Goal: Navigation & Orientation: Understand site structure

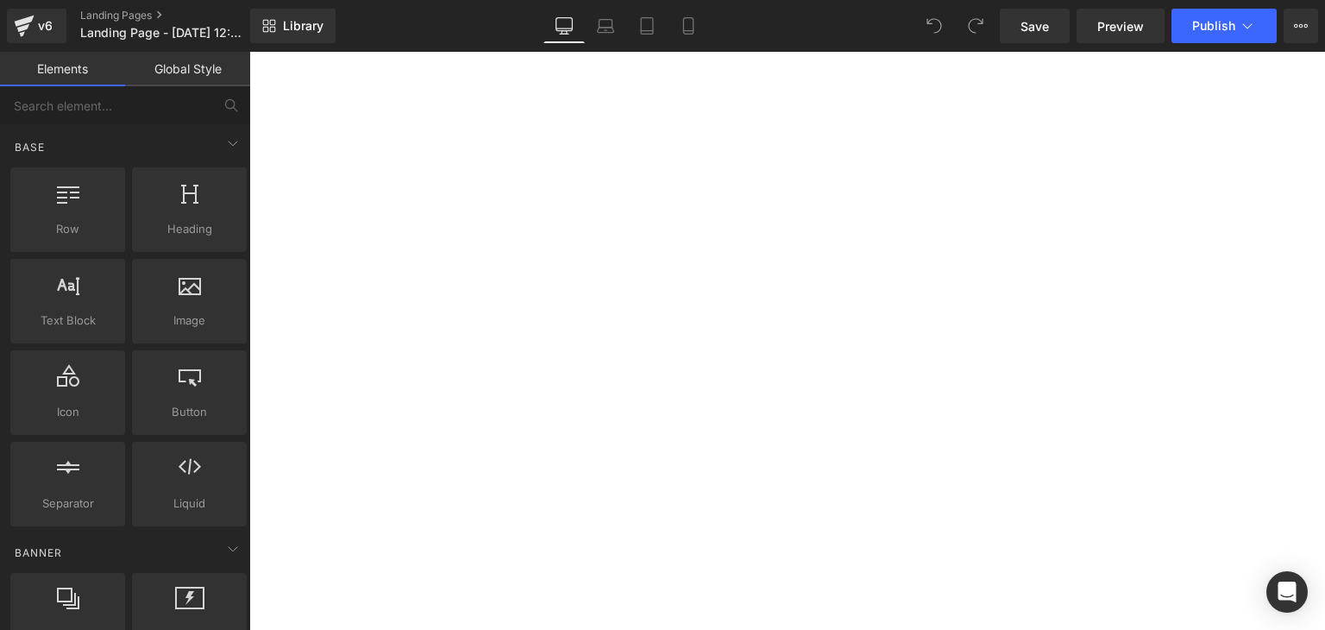
click at [32, 13] on icon at bounding box center [24, 25] width 21 height 43
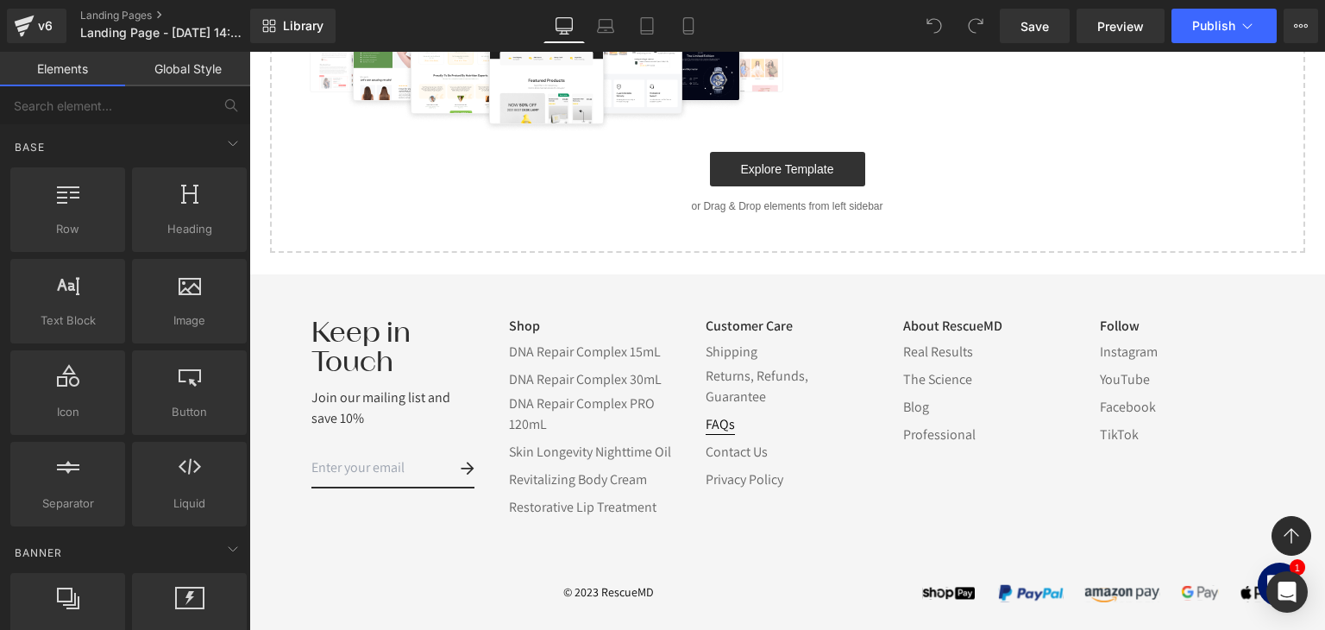
scroll to position [347, 0]
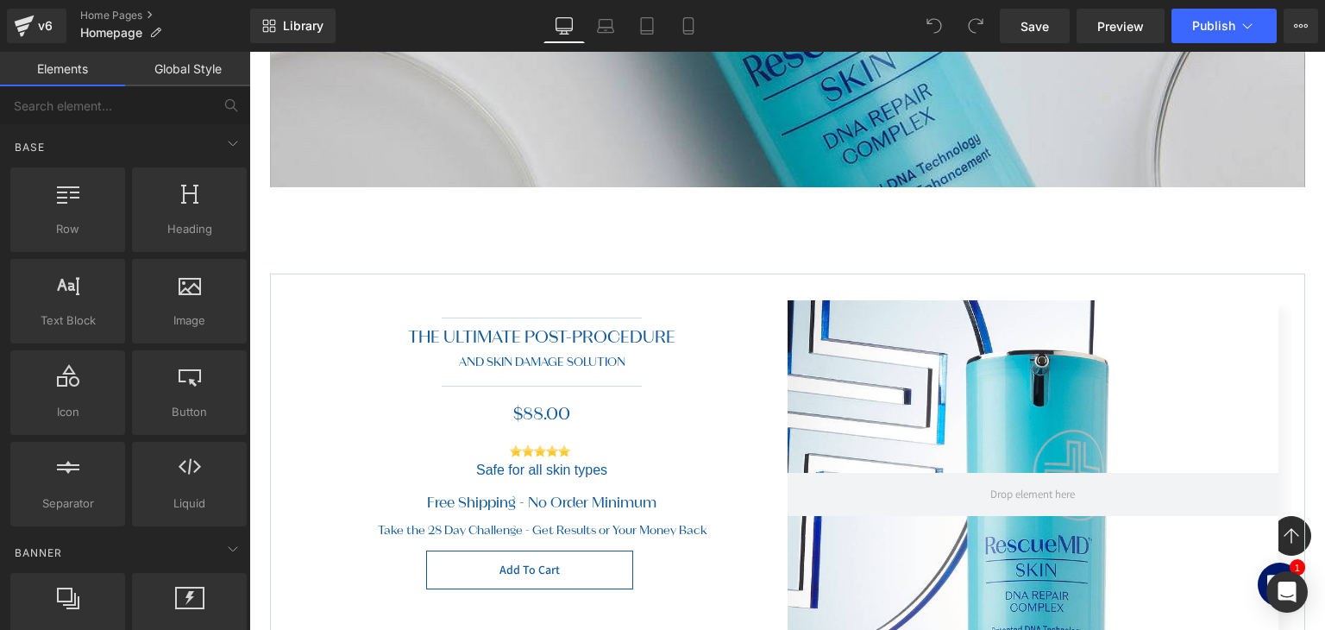
scroll to position [690, 0]
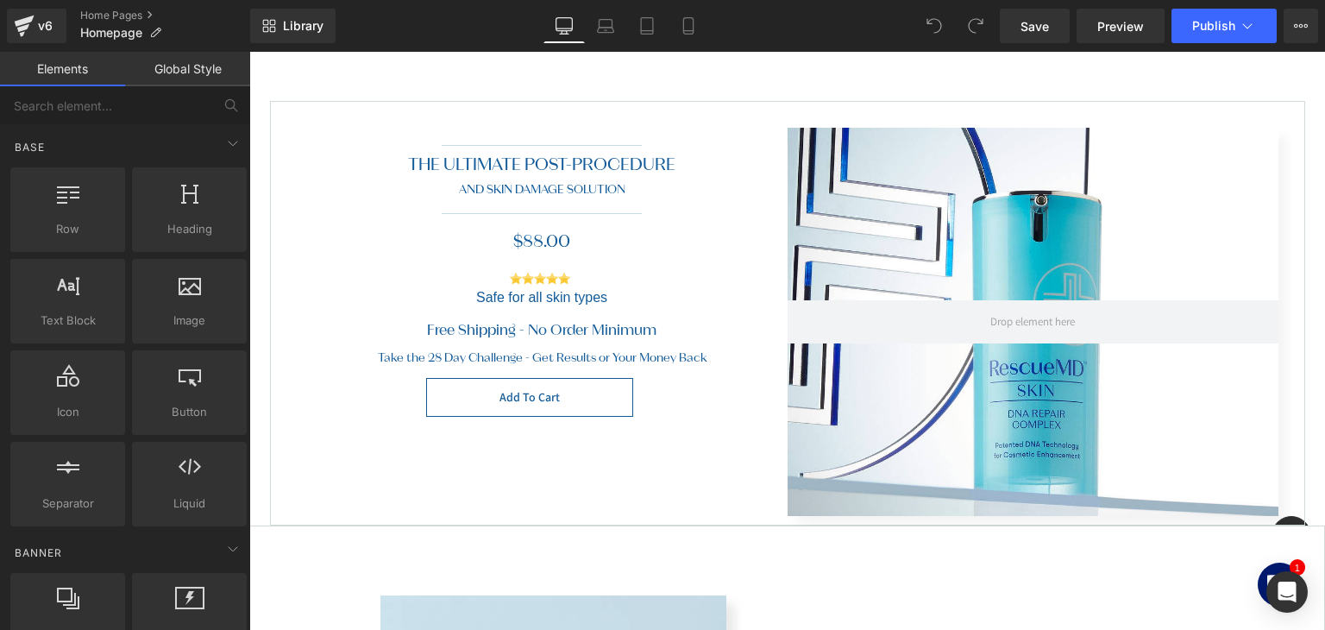
click at [556, 163] on div "THE ULTIMATE POST-PROCEDURE Heading" at bounding box center [542, 164] width 491 height 20
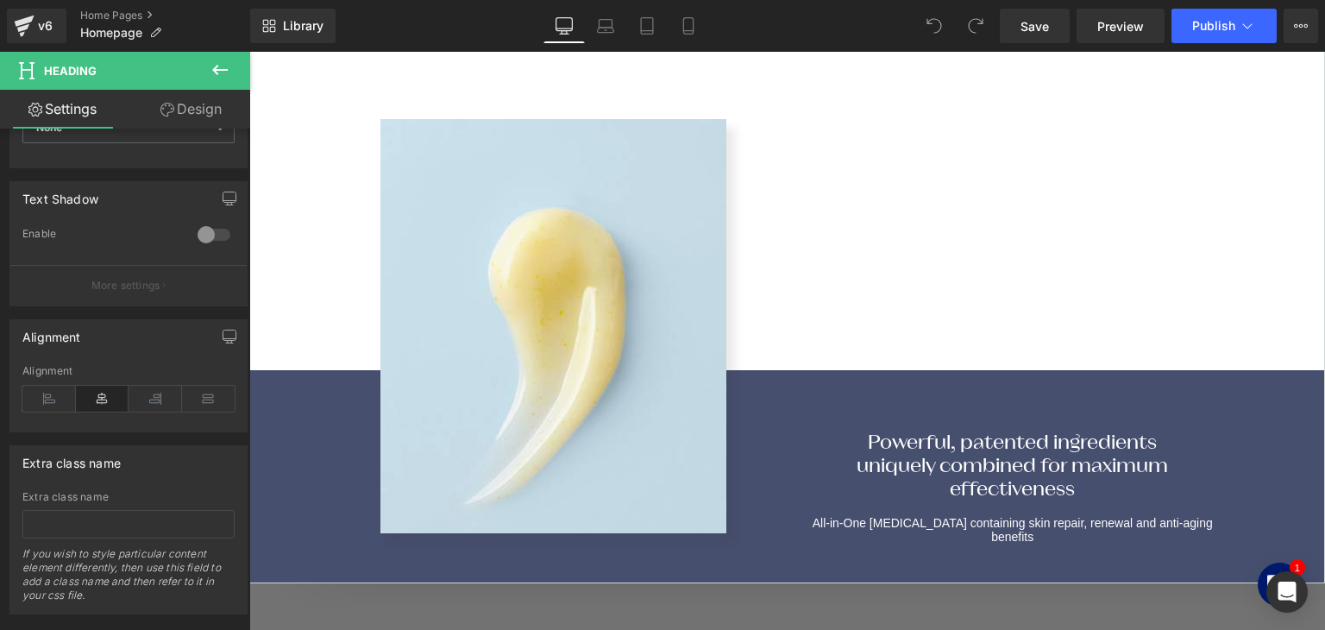
scroll to position [1208, 0]
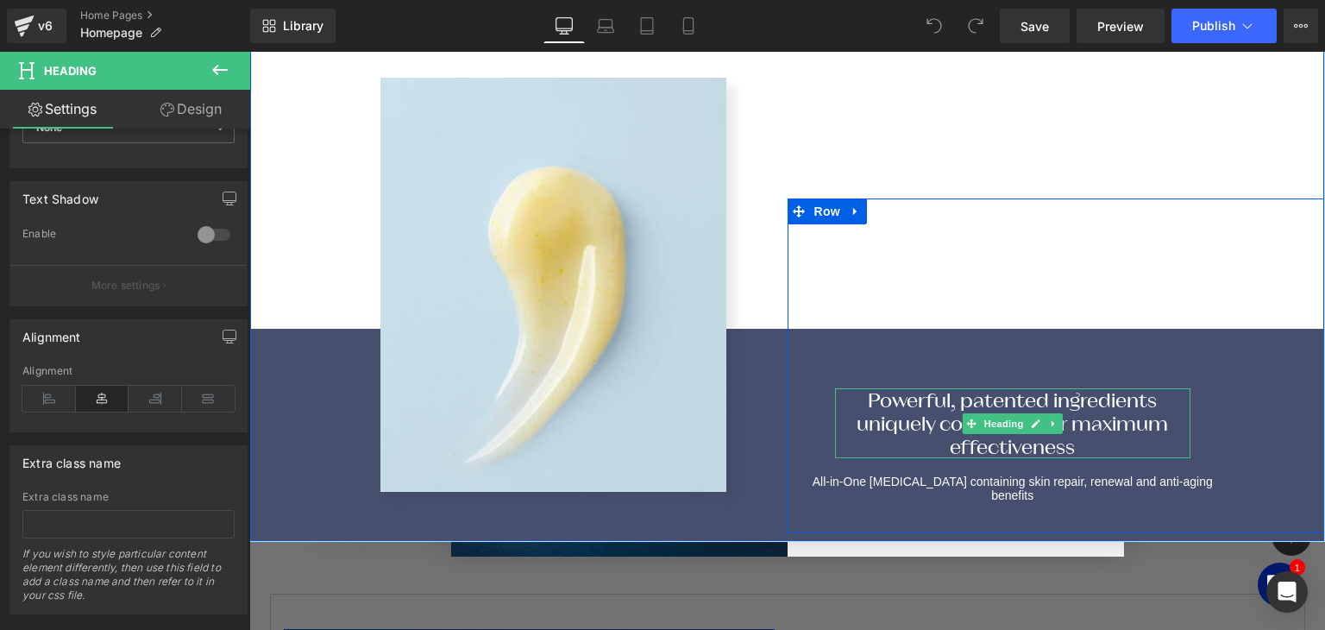
click at [932, 403] on h1 "Powerful, patented ingredients uniquely combined for maximum effectiveness" at bounding box center [1013, 423] width 356 height 70
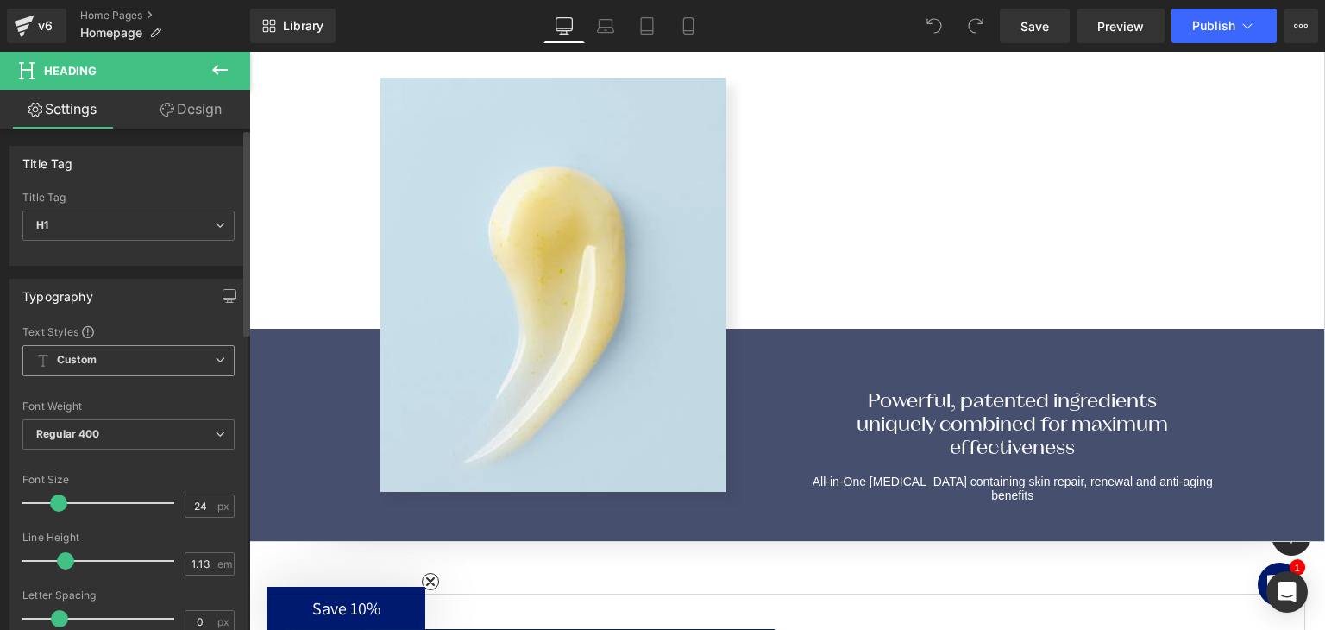
click at [145, 368] on span "Custom Setup Global Style" at bounding box center [128, 360] width 212 height 31
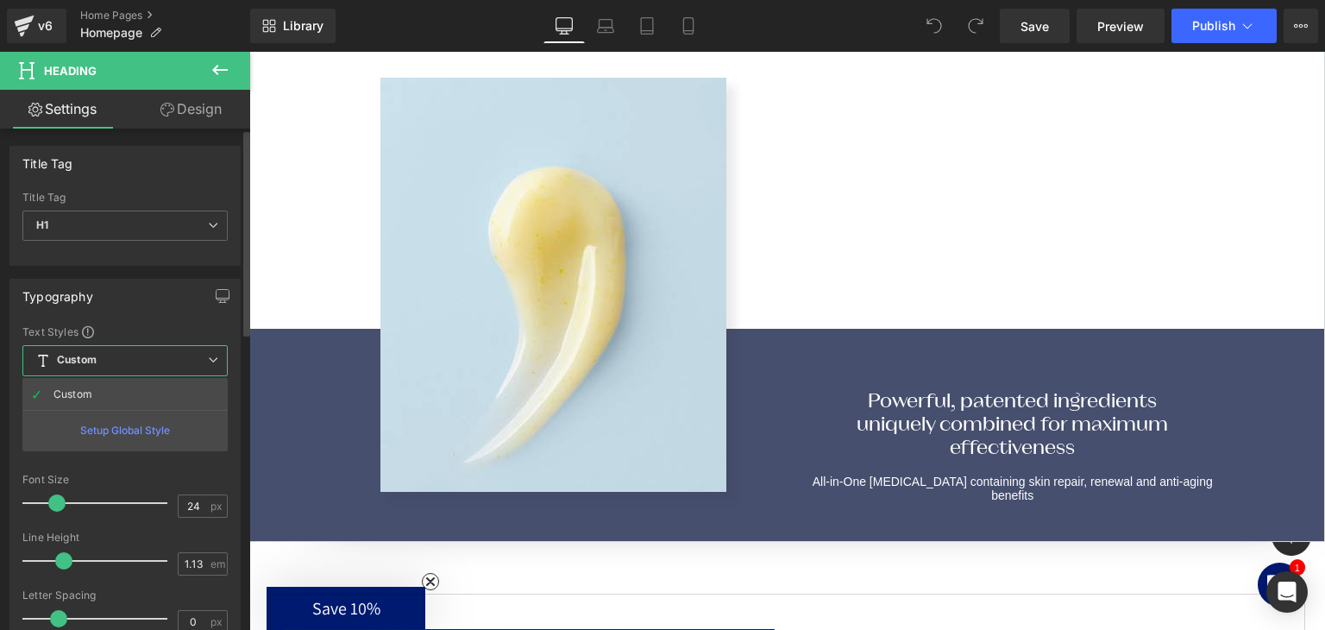
click at [145, 368] on span "Custom Setup Global Style" at bounding box center [124, 360] width 205 height 31
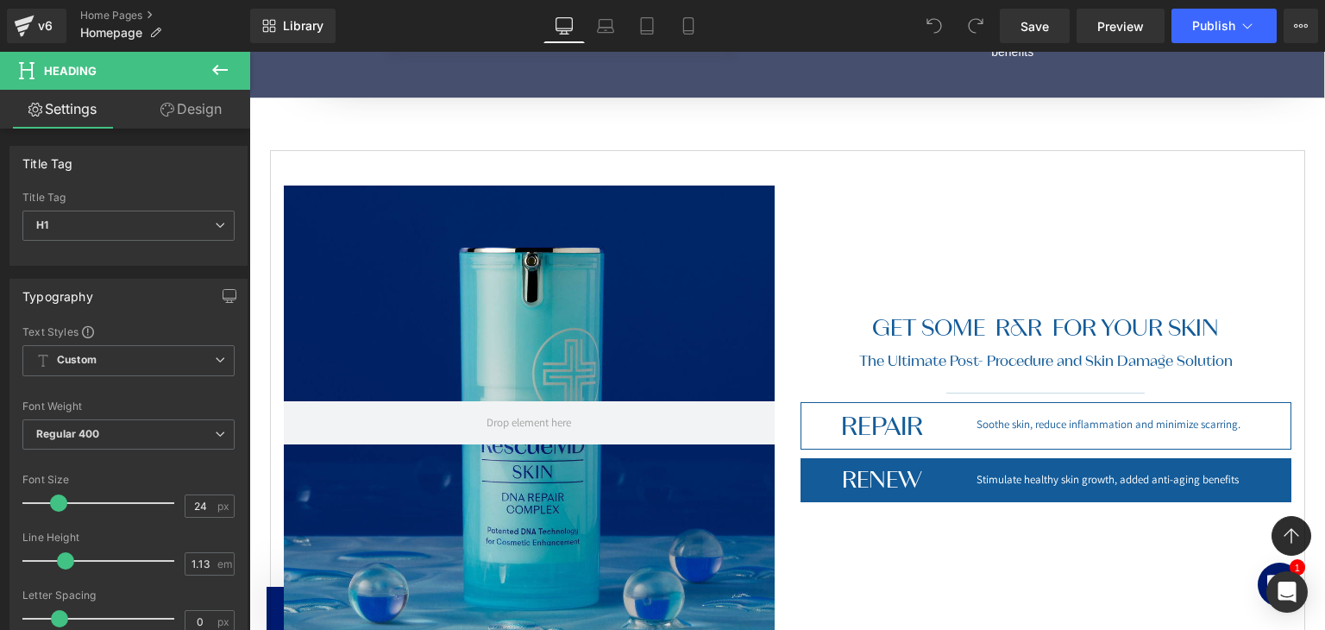
scroll to position [1812, 0]
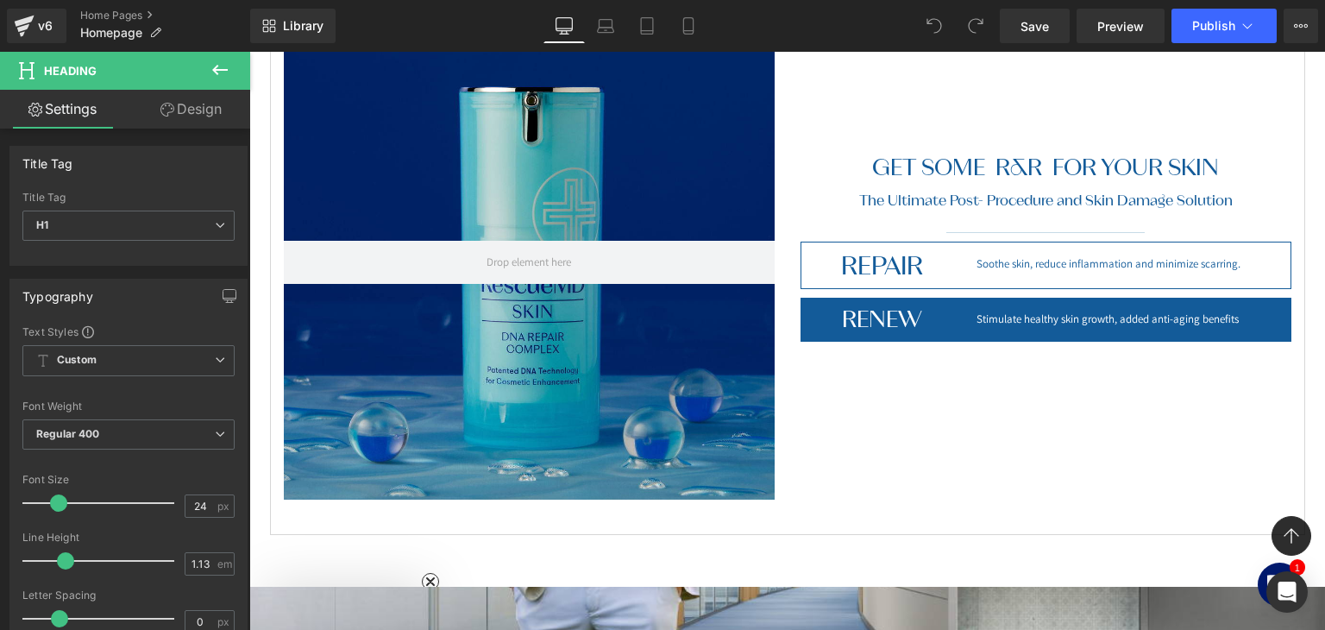
click at [964, 154] on h1 "GET SOME R&R FOR YOUR SKIN" at bounding box center [1046, 167] width 491 height 27
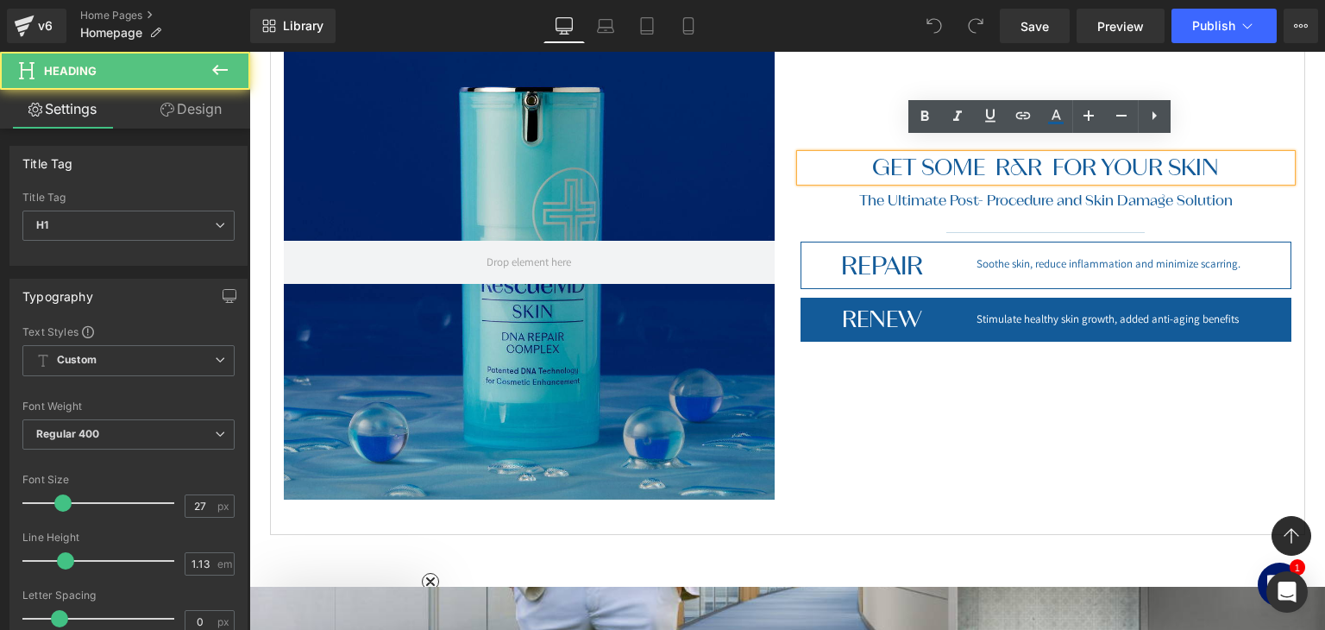
click at [897, 154] on h1 "GET SOME R&R FOR YOUR SKIN" at bounding box center [1046, 167] width 491 height 27
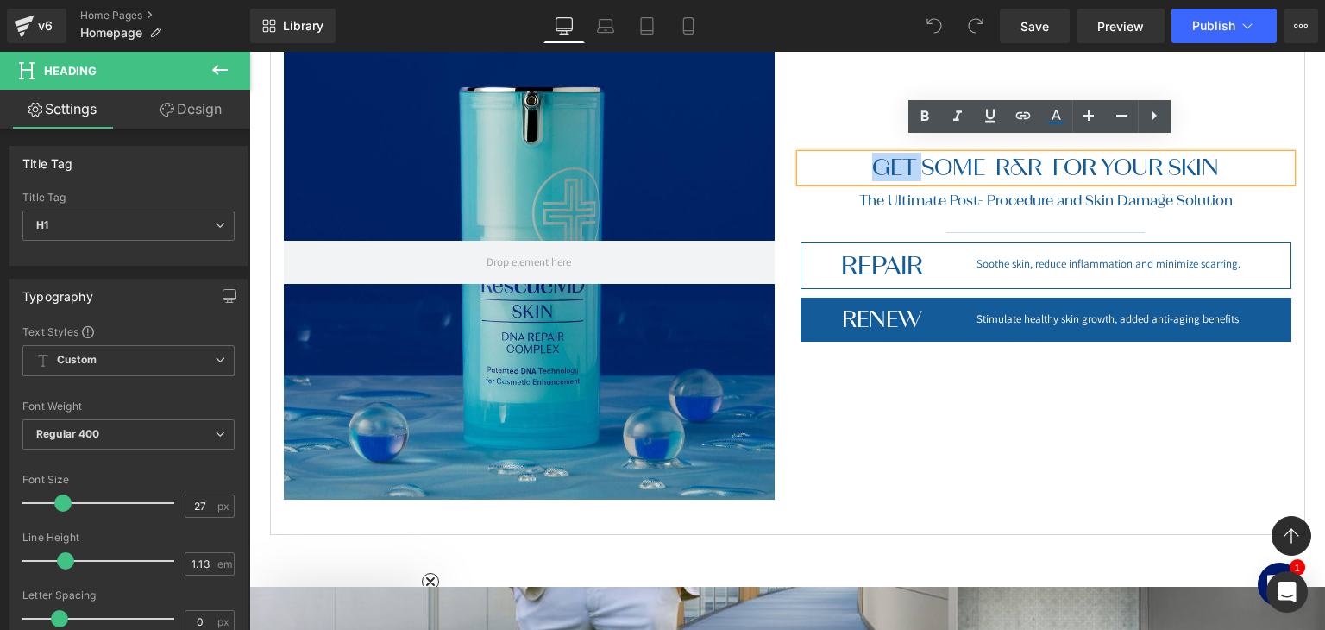
drag, startPoint x: 872, startPoint y: 146, endPoint x: 1025, endPoint y: 143, distance: 152.7
click at [986, 155] on h1 "GET SOME R&R FOR YOUR SKIN" at bounding box center [1046, 167] width 491 height 27
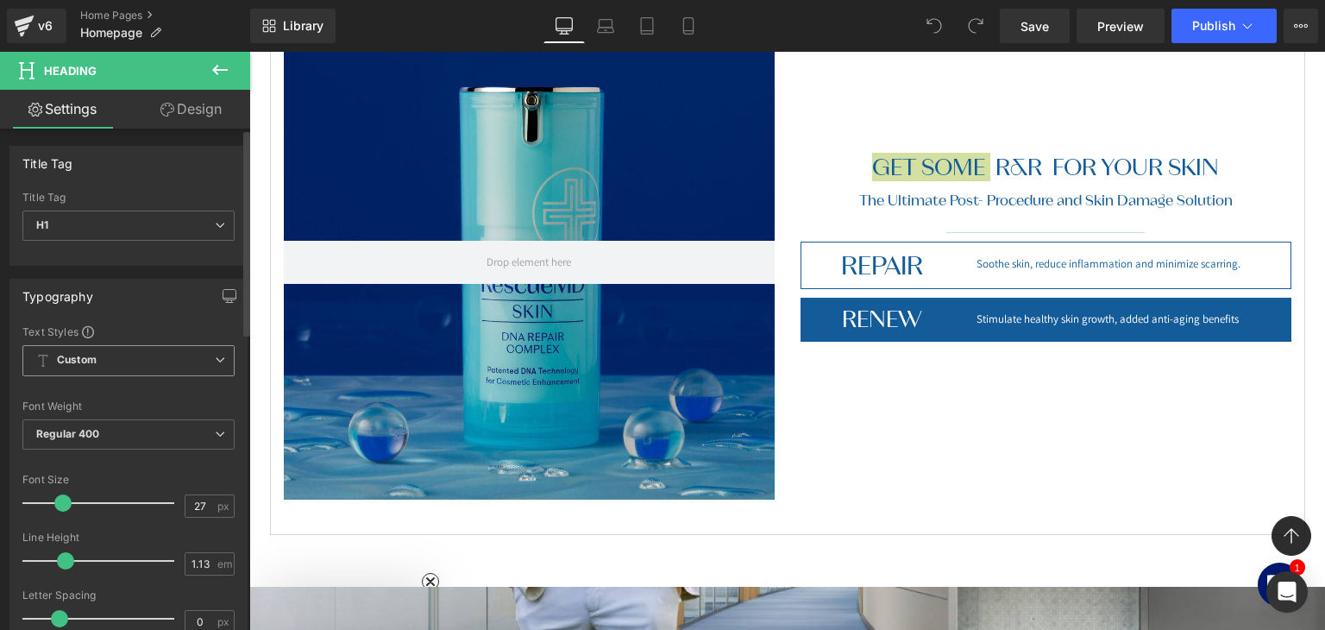
click at [144, 349] on span "Custom Setup Global Style" at bounding box center [128, 360] width 212 height 31
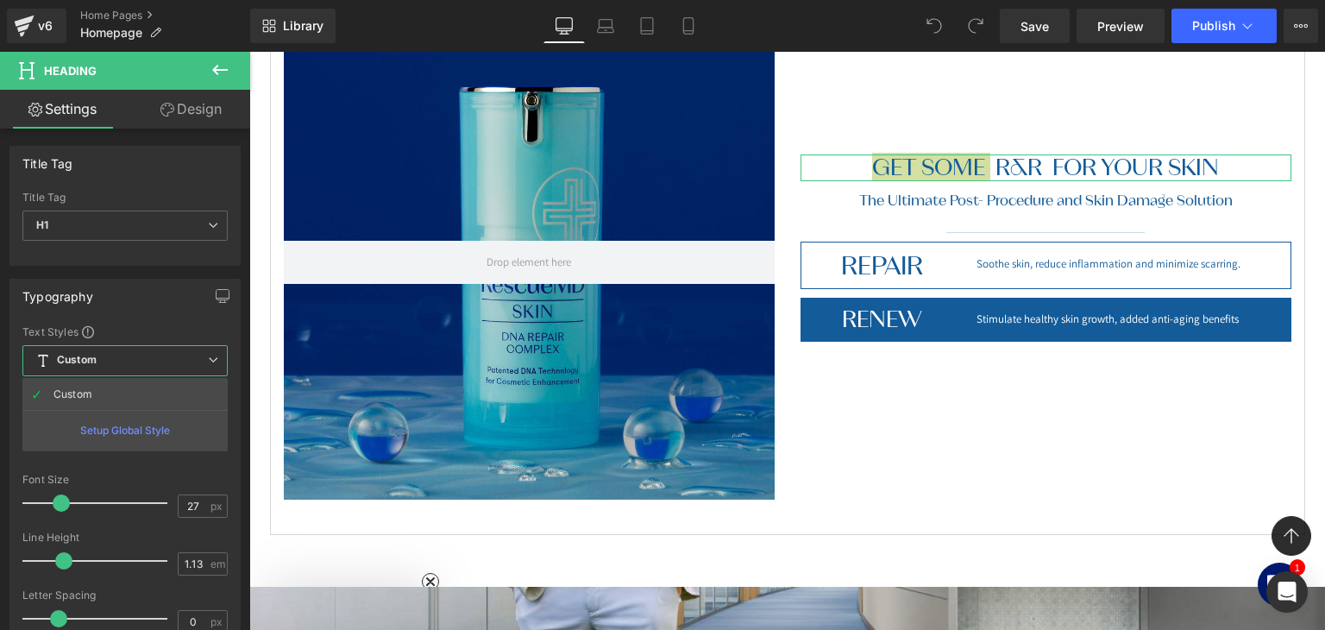
click at [198, 111] on link "Design" at bounding box center [191, 109] width 125 height 39
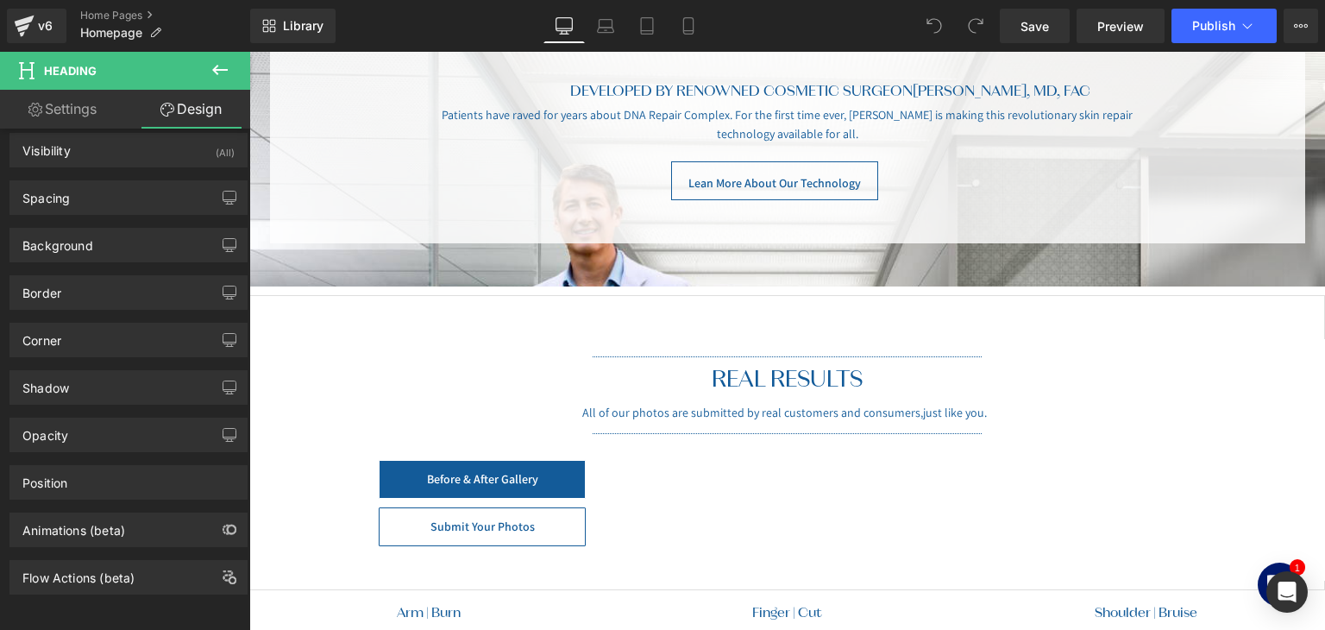
scroll to position [2502, 0]
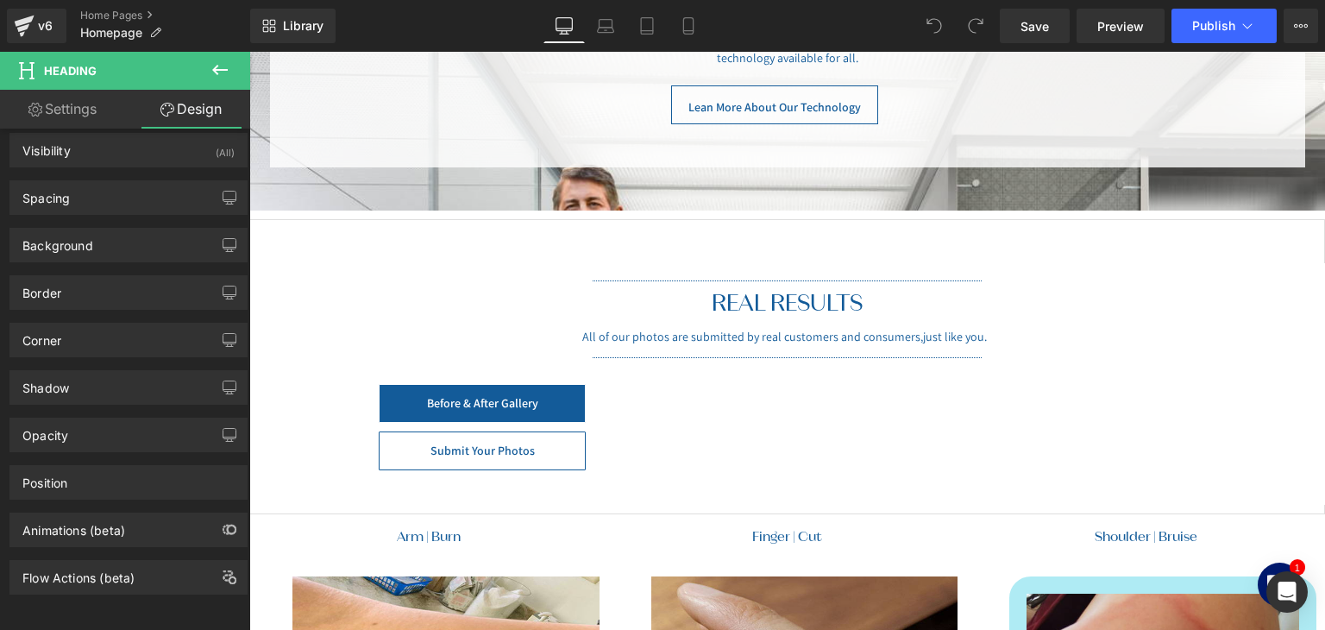
click at [690, 293] on h1 "REAL RESULTS" at bounding box center [787, 303] width 1076 height 27
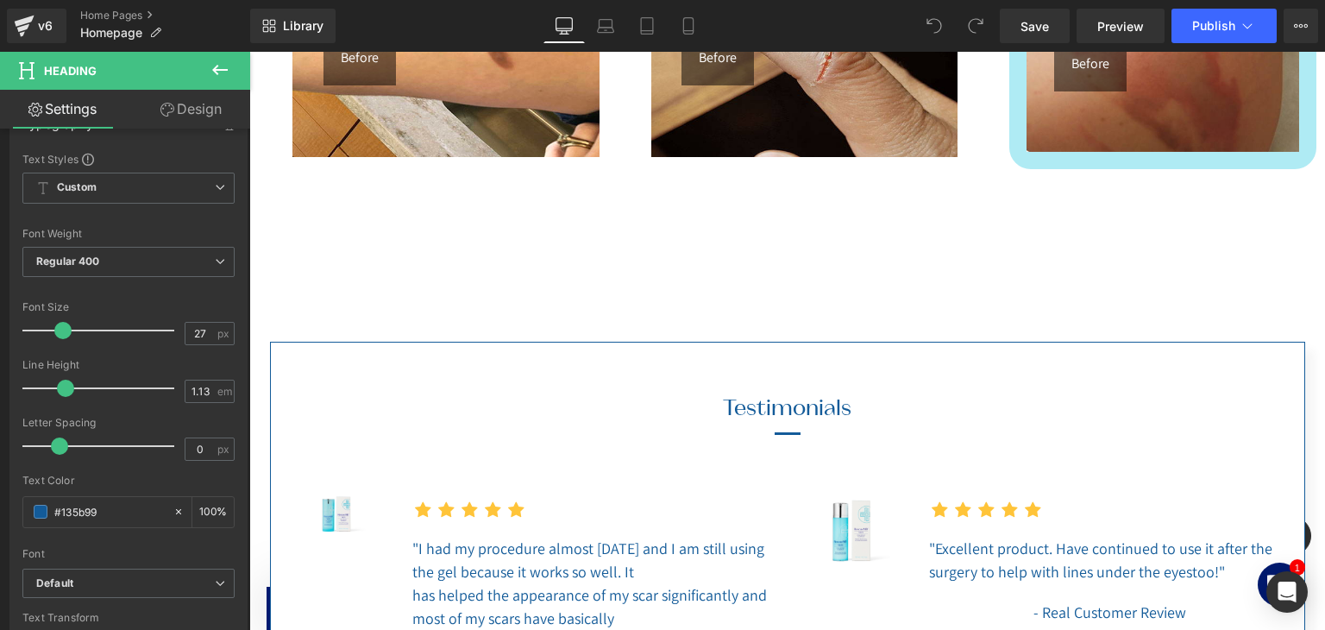
scroll to position [3192, 0]
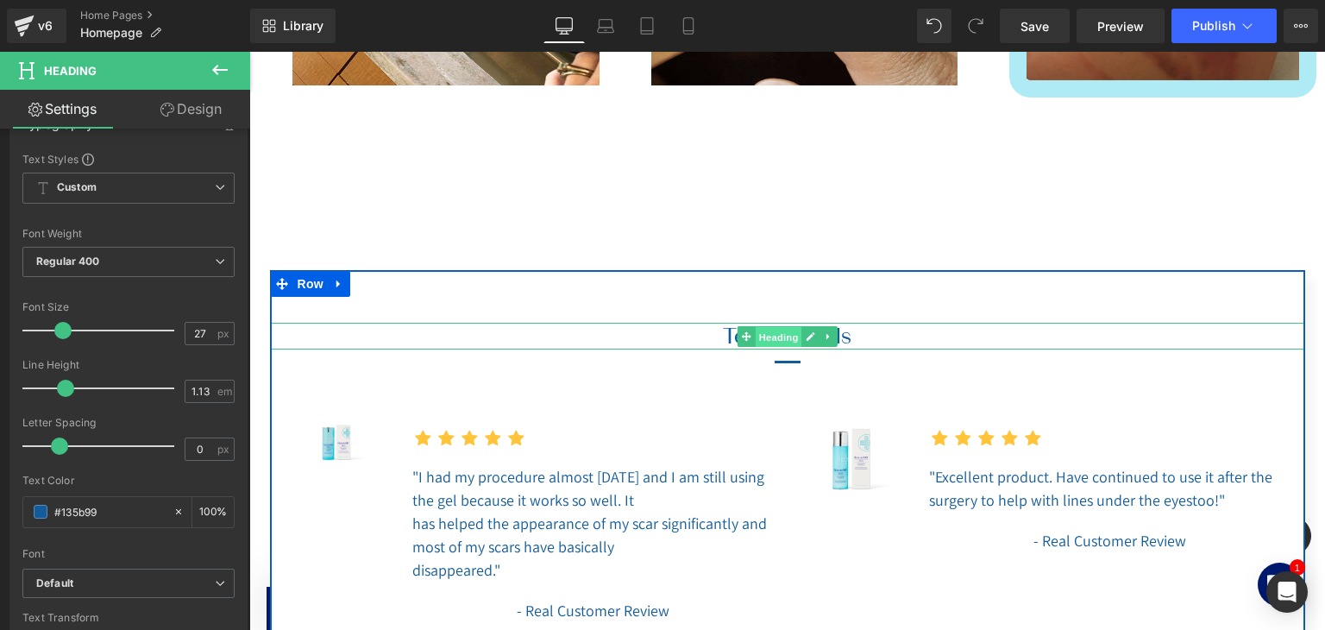
click at [755, 327] on span "Heading" at bounding box center [778, 337] width 47 height 21
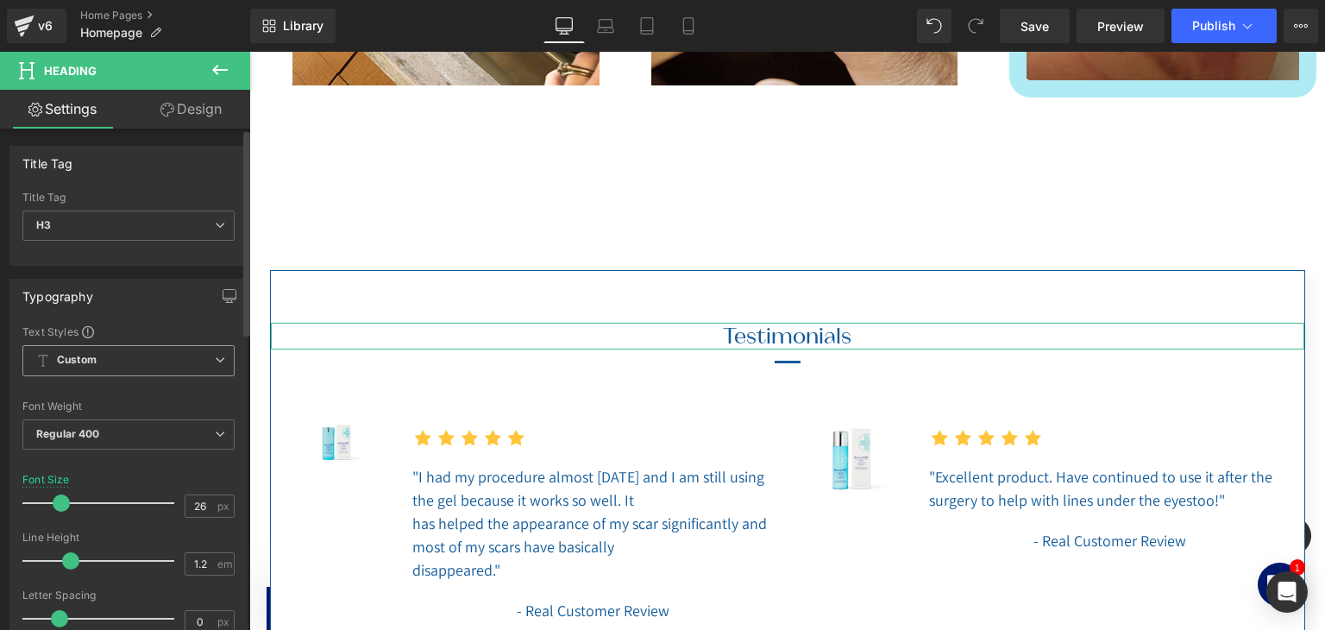
click at [99, 353] on span "Custom Setup Global Style" at bounding box center [128, 360] width 212 height 31
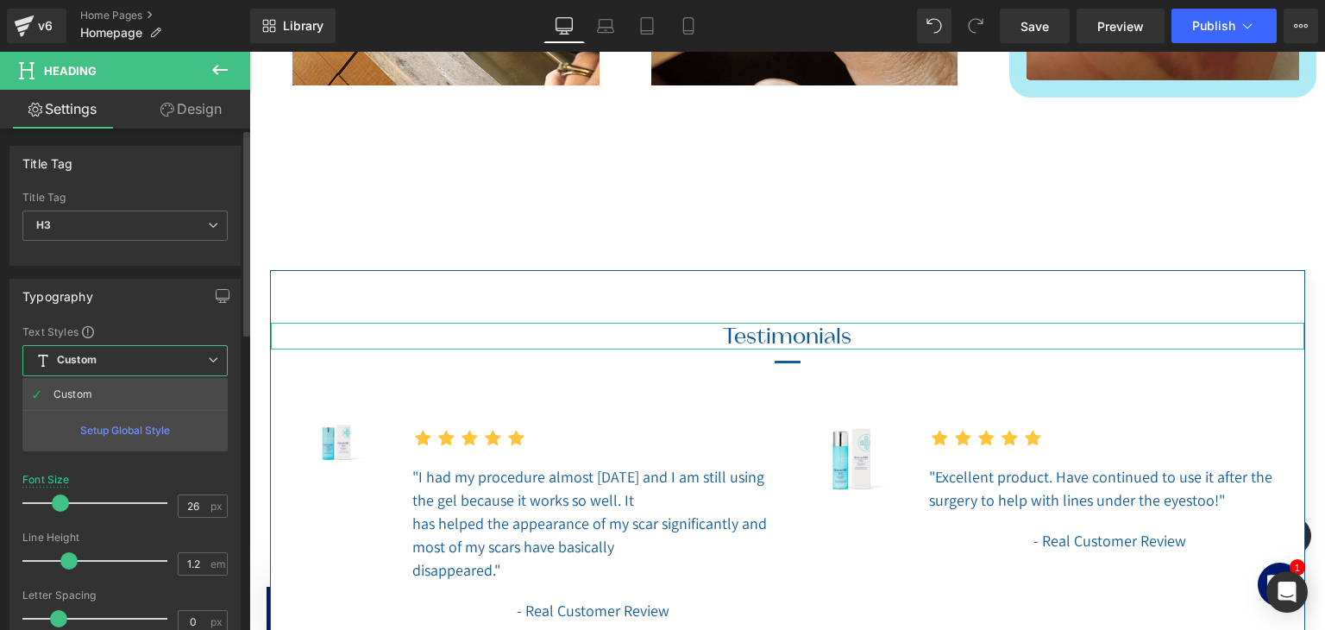
click at [99, 353] on span "Custom Setup Global Style" at bounding box center [124, 360] width 205 height 31
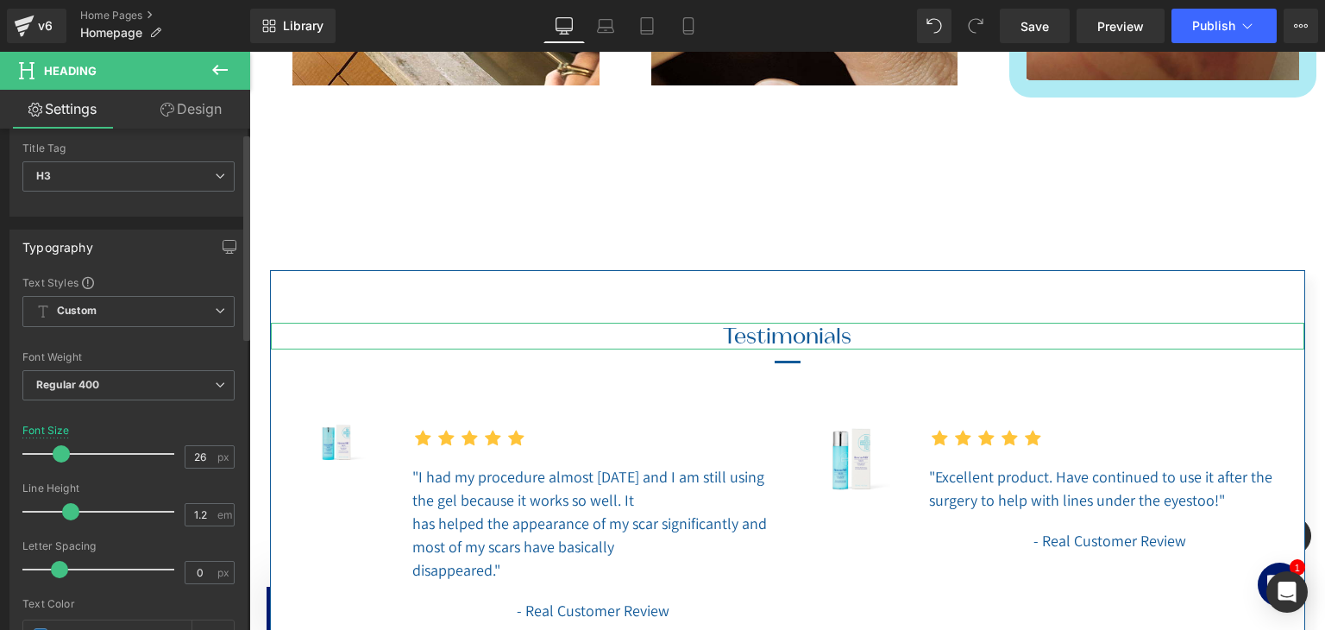
scroll to position [0, 0]
